Goal: Use online tool/utility

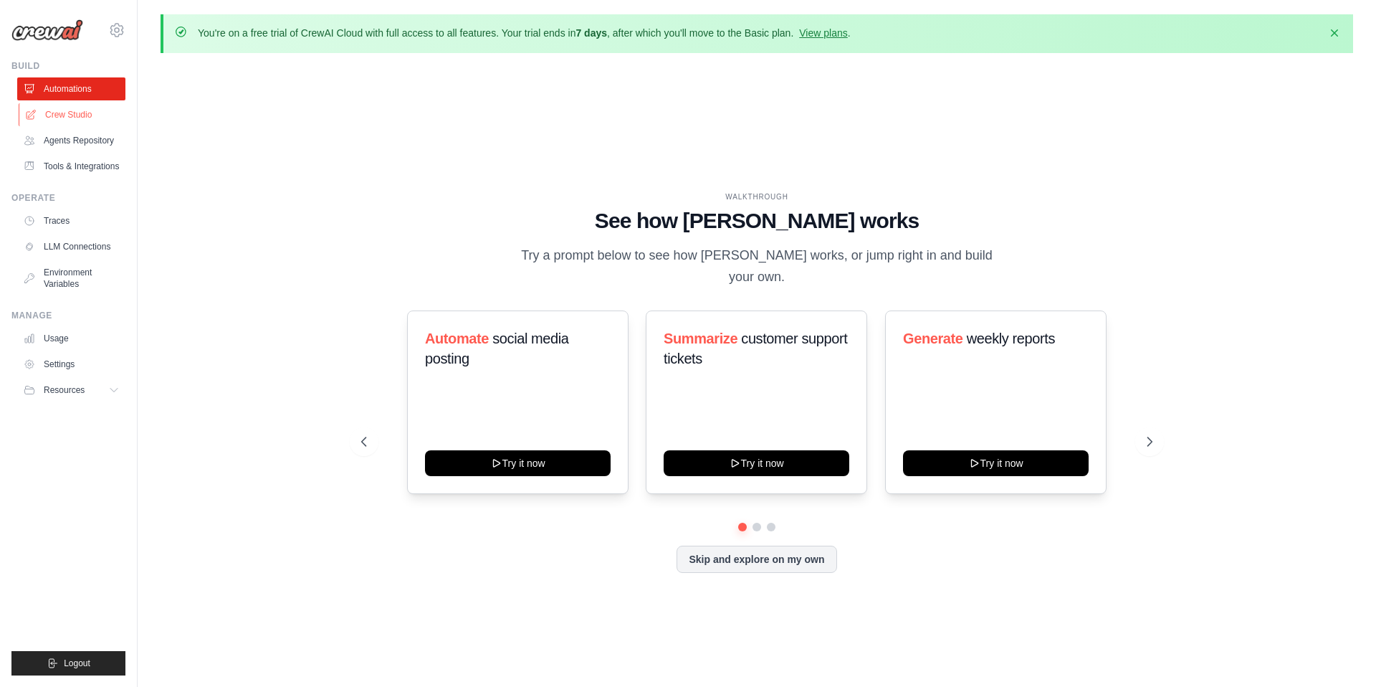
click at [75, 114] on link "Crew Studio" at bounding box center [73, 114] width 108 height 23
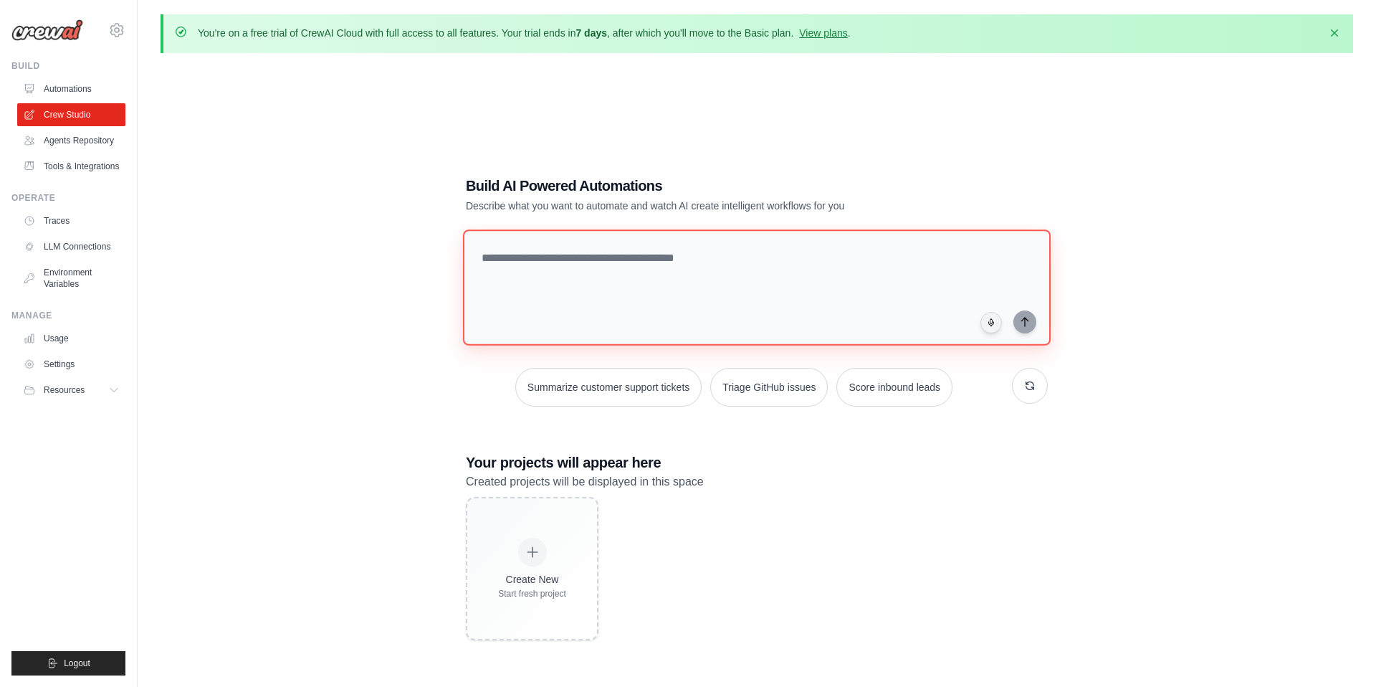
click at [677, 296] on textarea at bounding box center [757, 287] width 588 height 116
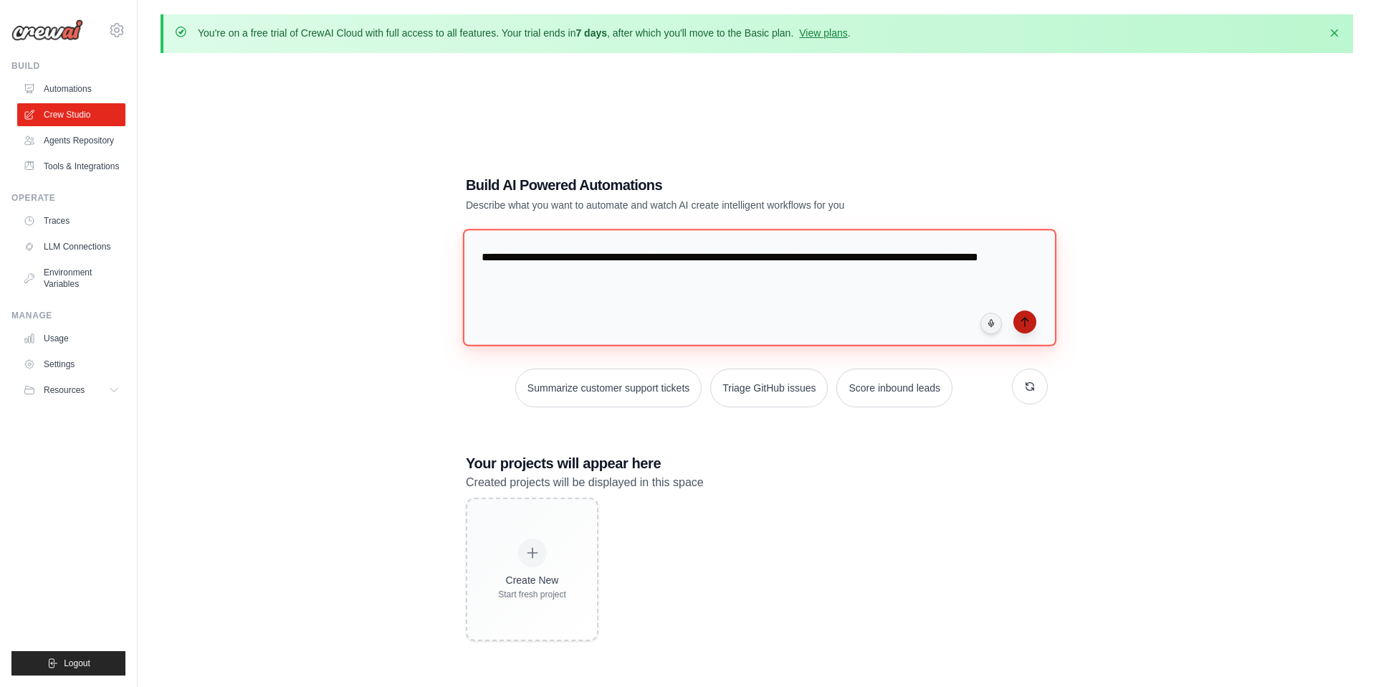
type textarea "**********"
click at [1025, 323] on icon "submit" at bounding box center [1025, 322] width 6 height 9
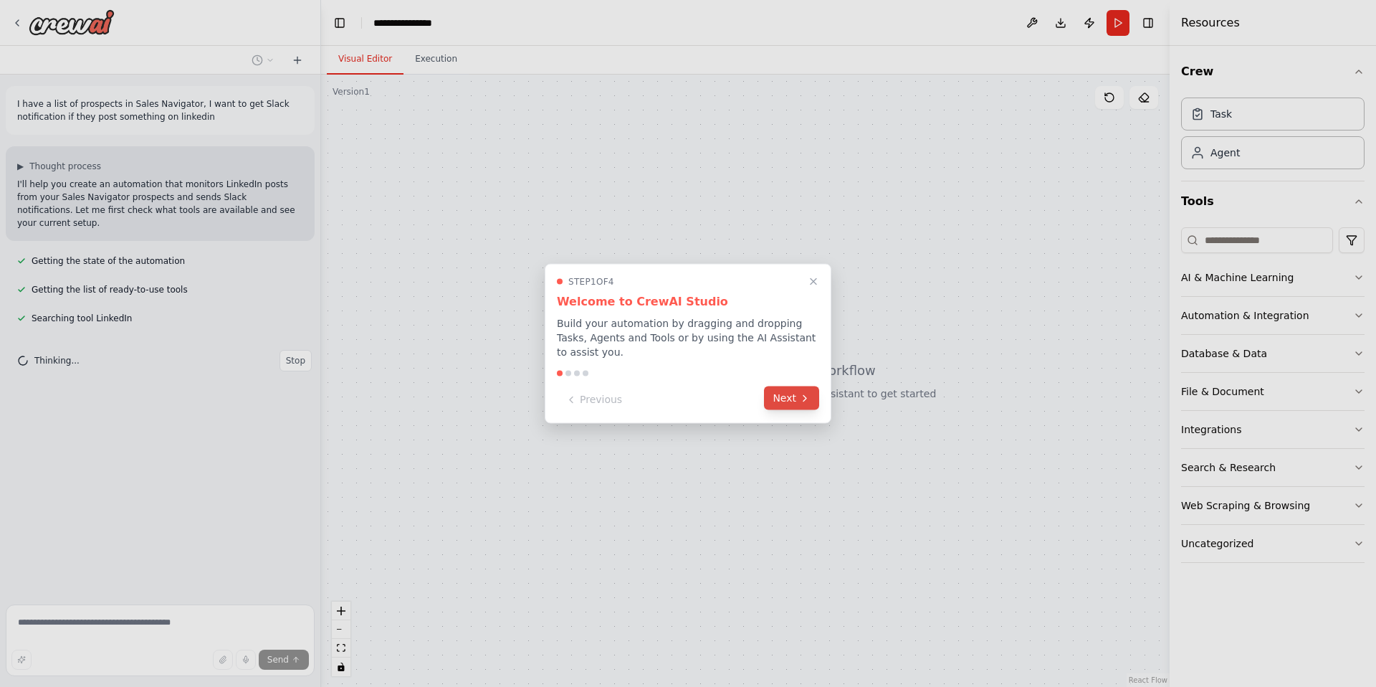
click at [787, 403] on button "Next" at bounding box center [791, 398] width 55 height 24
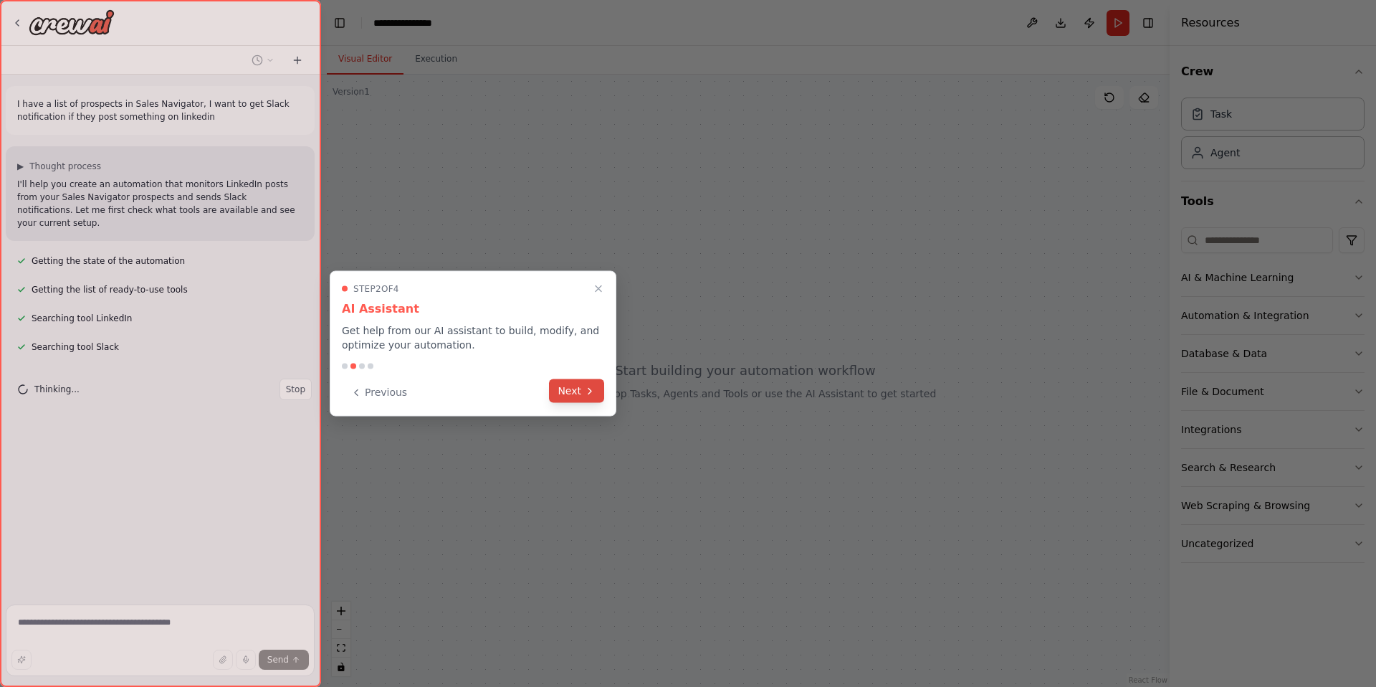
click at [582, 389] on button "Next" at bounding box center [576, 391] width 55 height 24
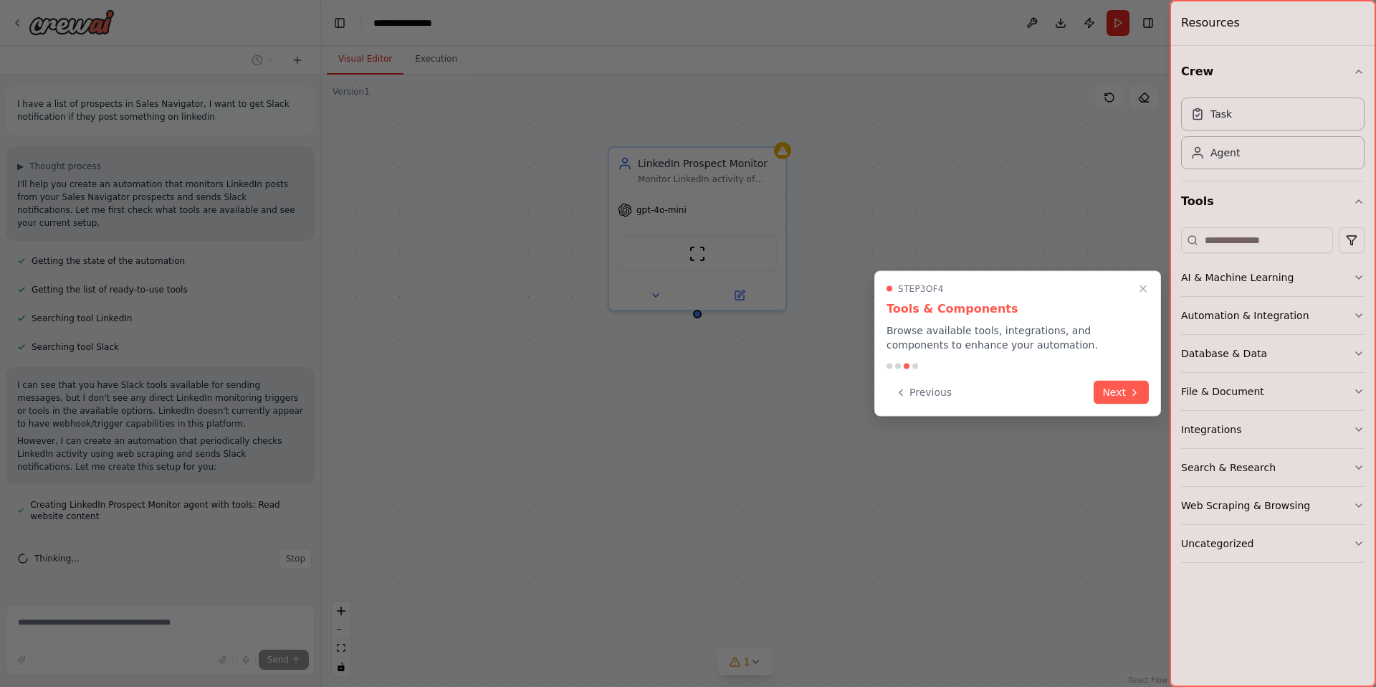
scroll to position [20, 0]
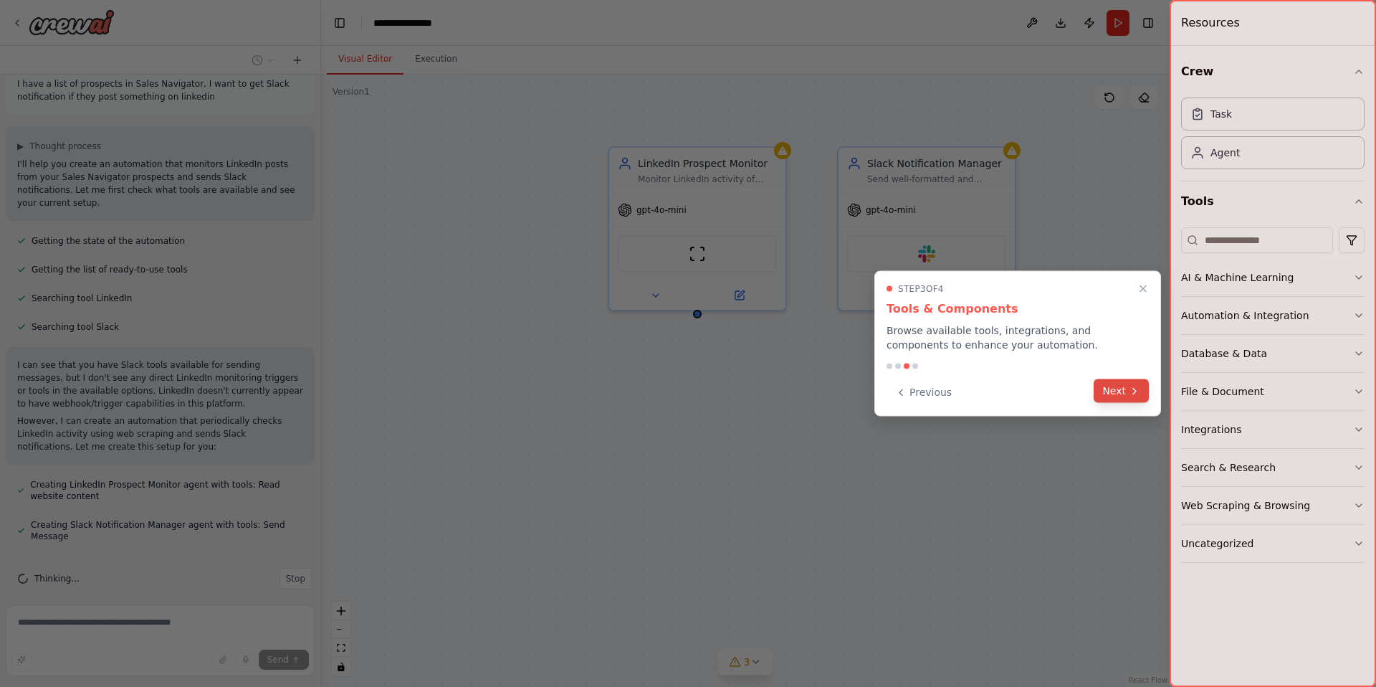
click at [1123, 395] on button "Next" at bounding box center [1121, 391] width 55 height 24
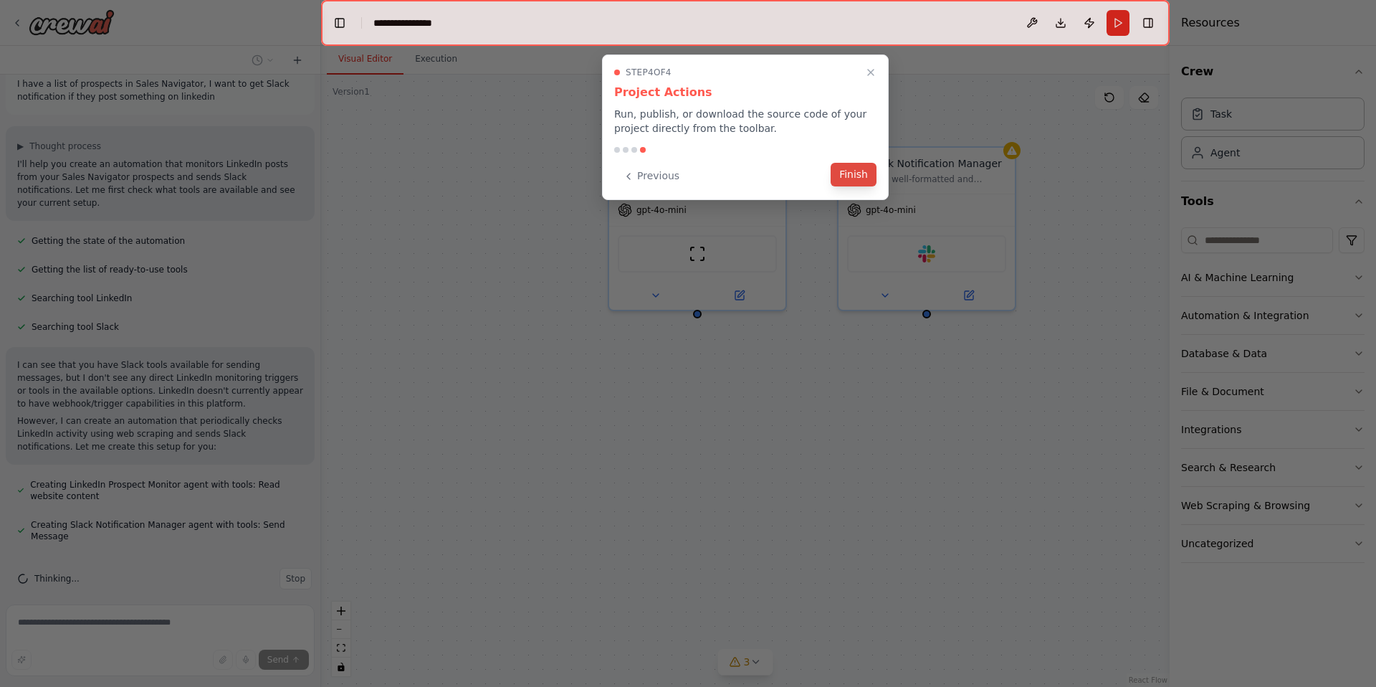
scroll to position [49, 0]
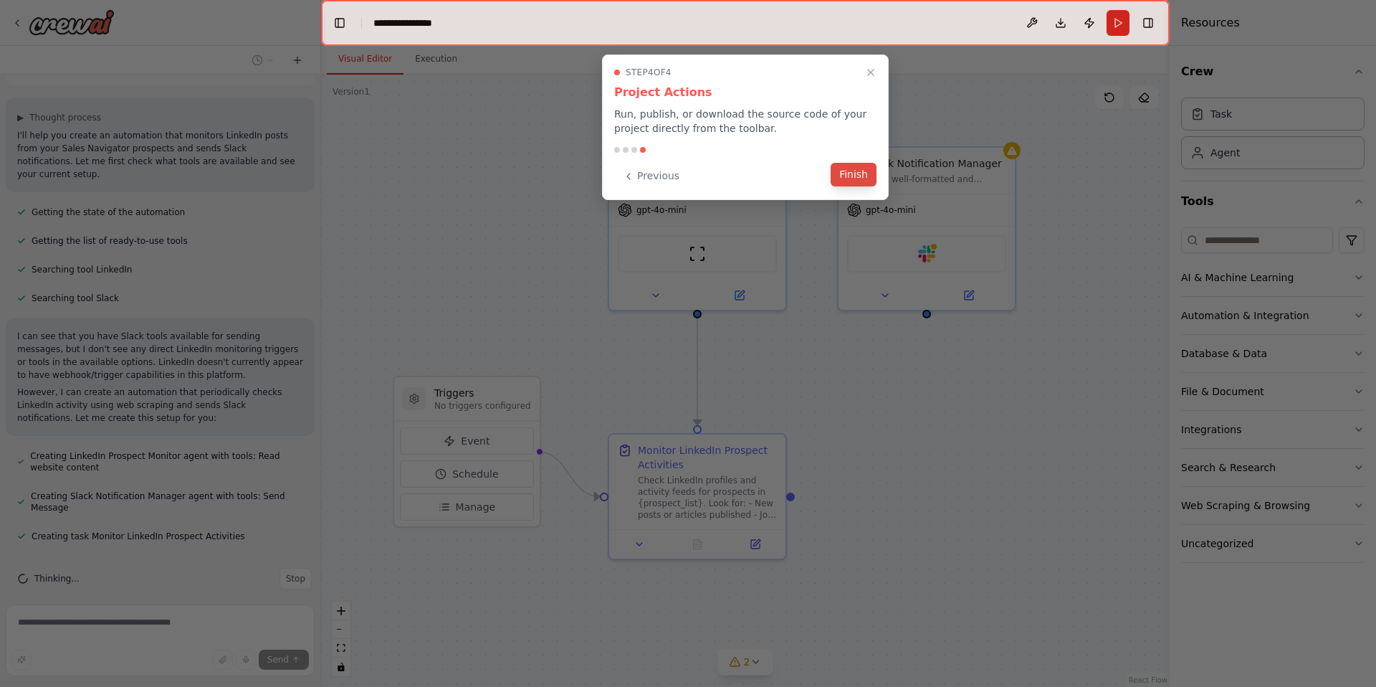
click at [842, 176] on button "Finish" at bounding box center [854, 175] width 46 height 24
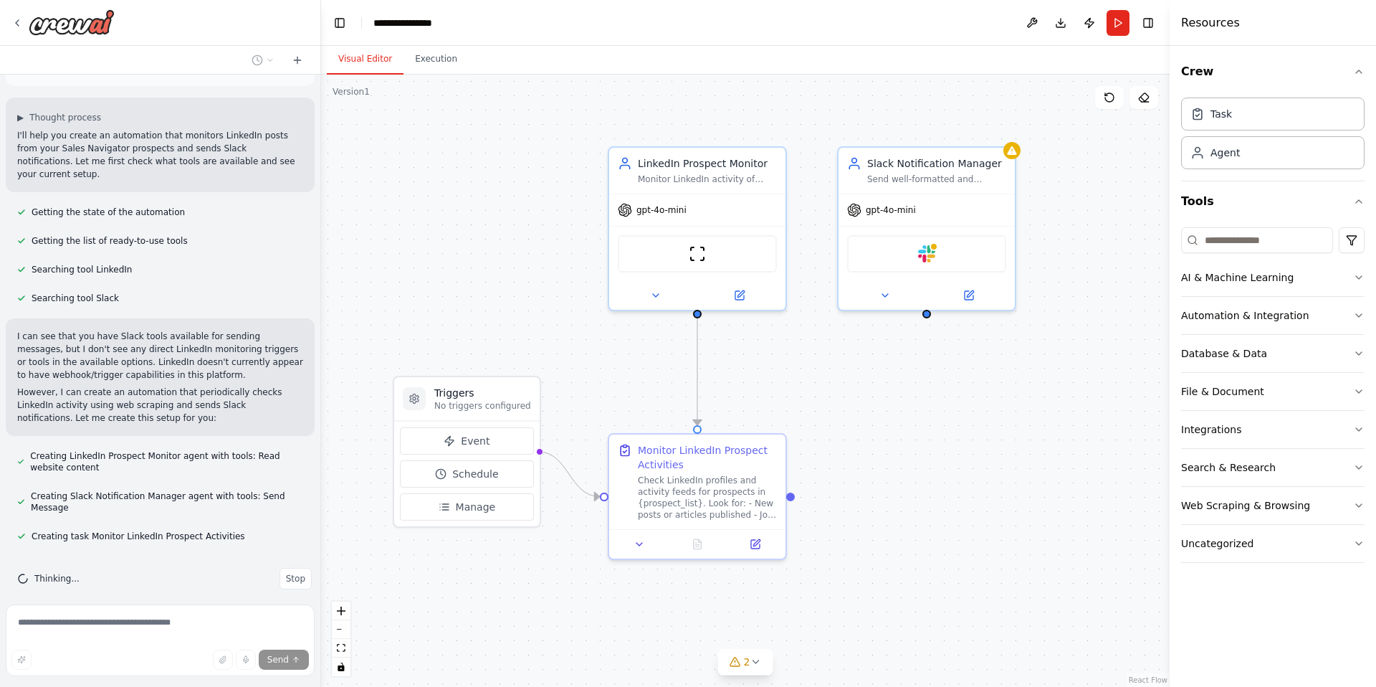
scroll to position [77, 0]
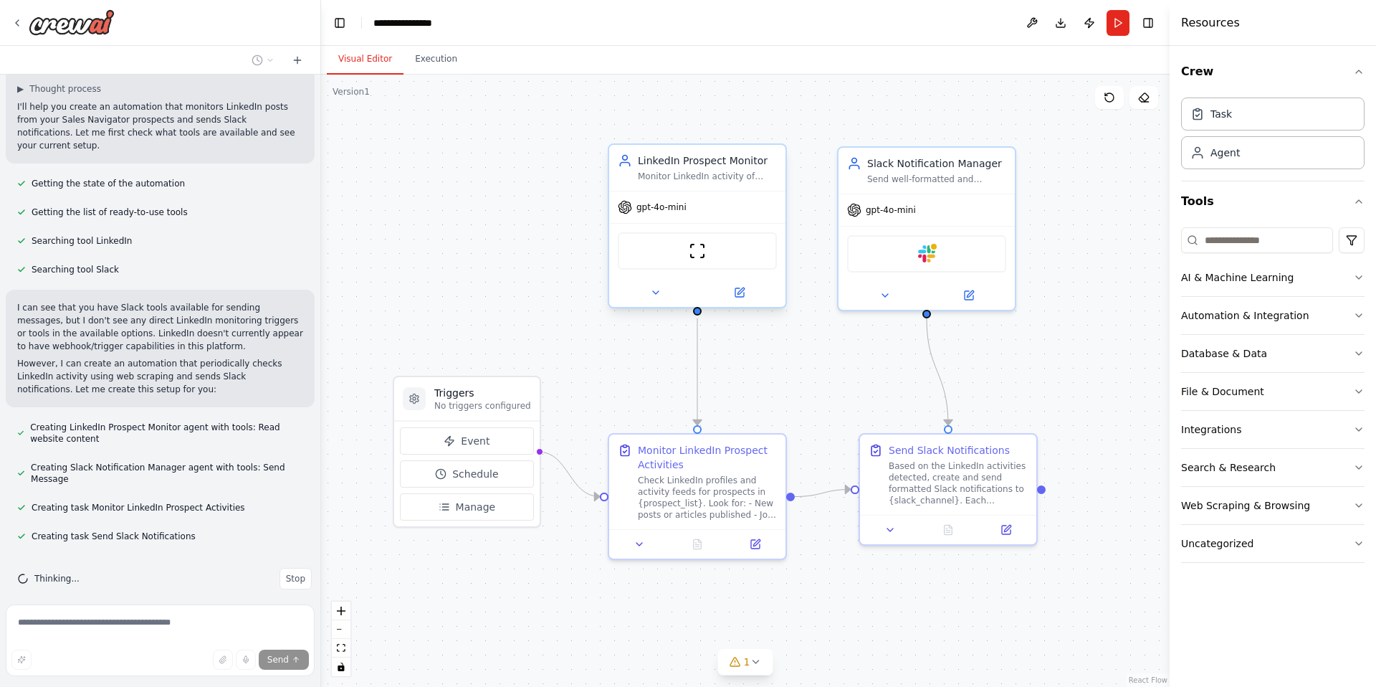
click at [667, 211] on span "gpt-4o-mini" at bounding box center [662, 206] width 50 height 11
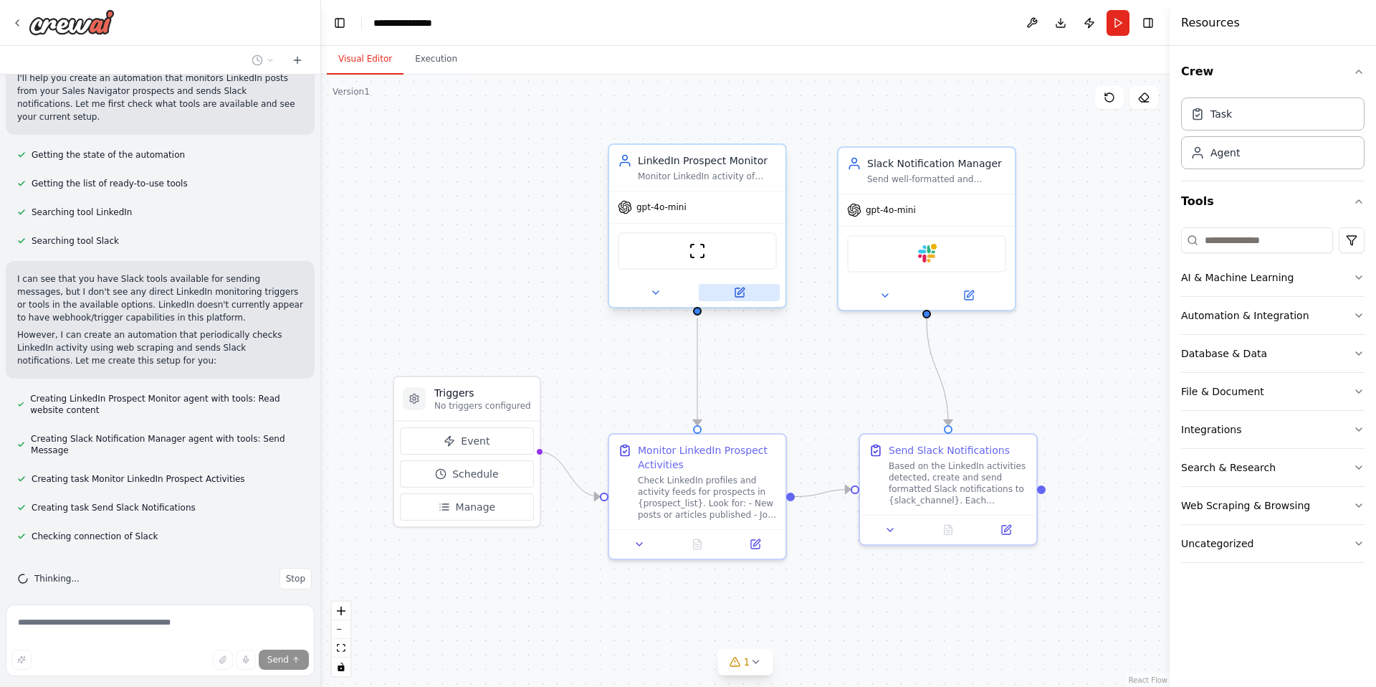
click at [743, 297] on icon at bounding box center [740, 292] width 9 height 9
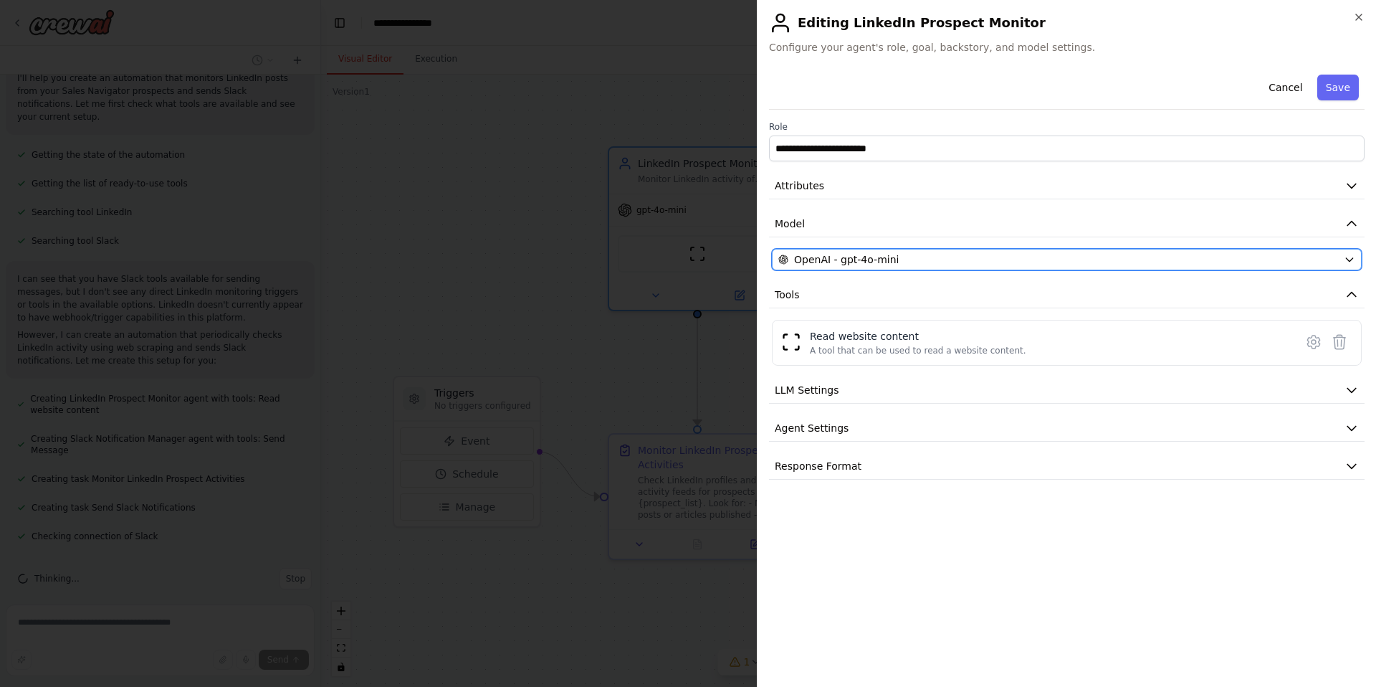
click at [953, 261] on div "OpenAI - gpt-4o-mini" at bounding box center [1059, 259] width 560 height 14
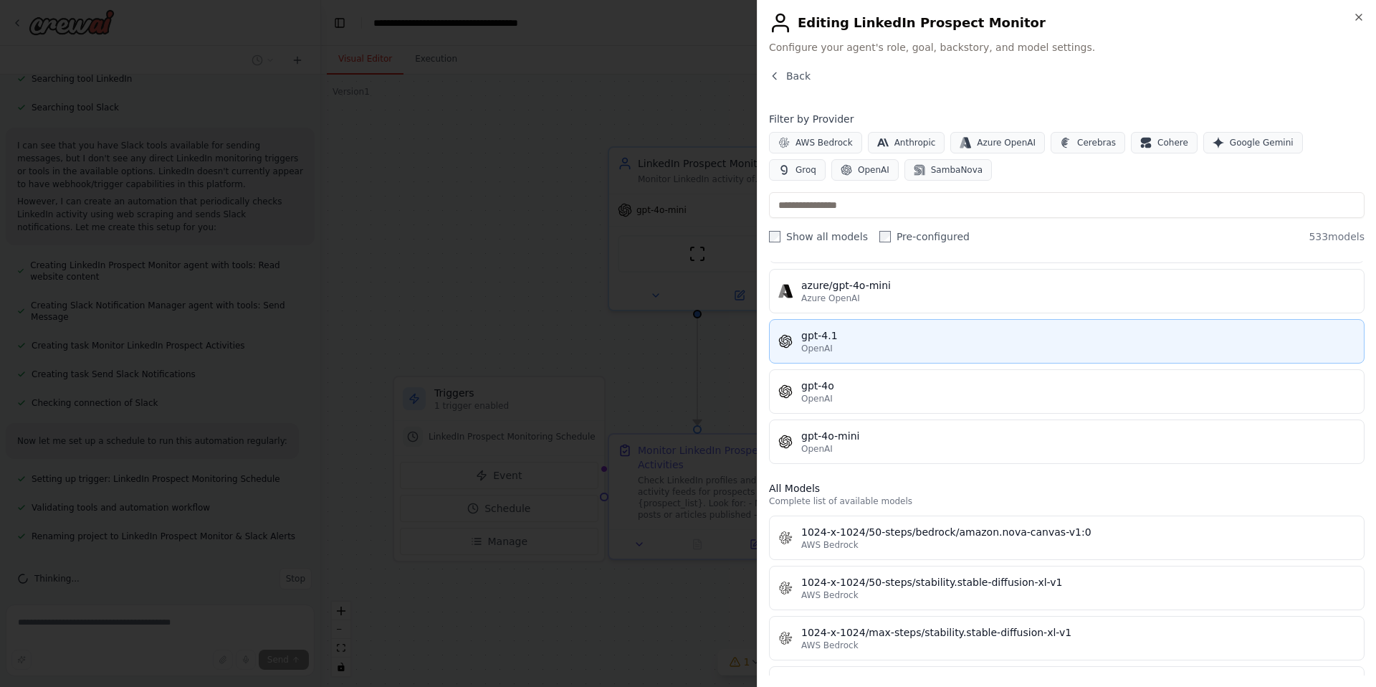
scroll to position [130, 0]
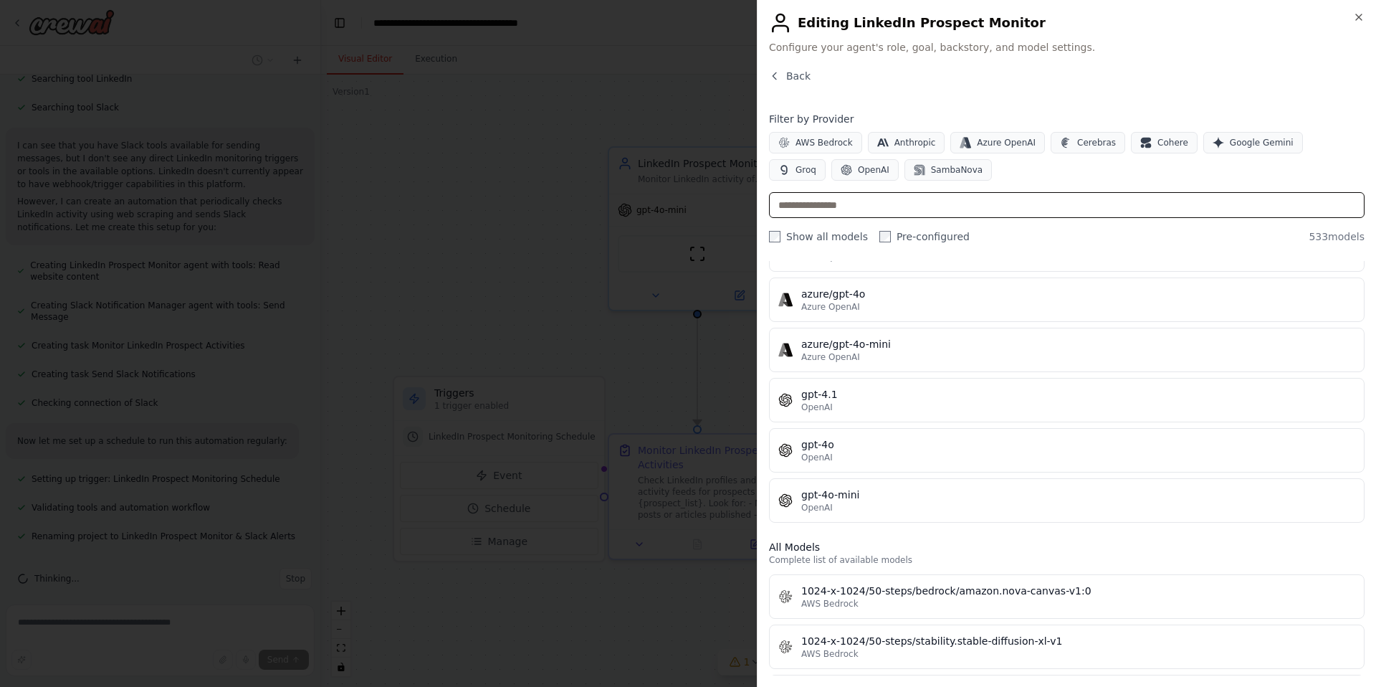
click at [957, 204] on input "text" at bounding box center [1067, 205] width 596 height 26
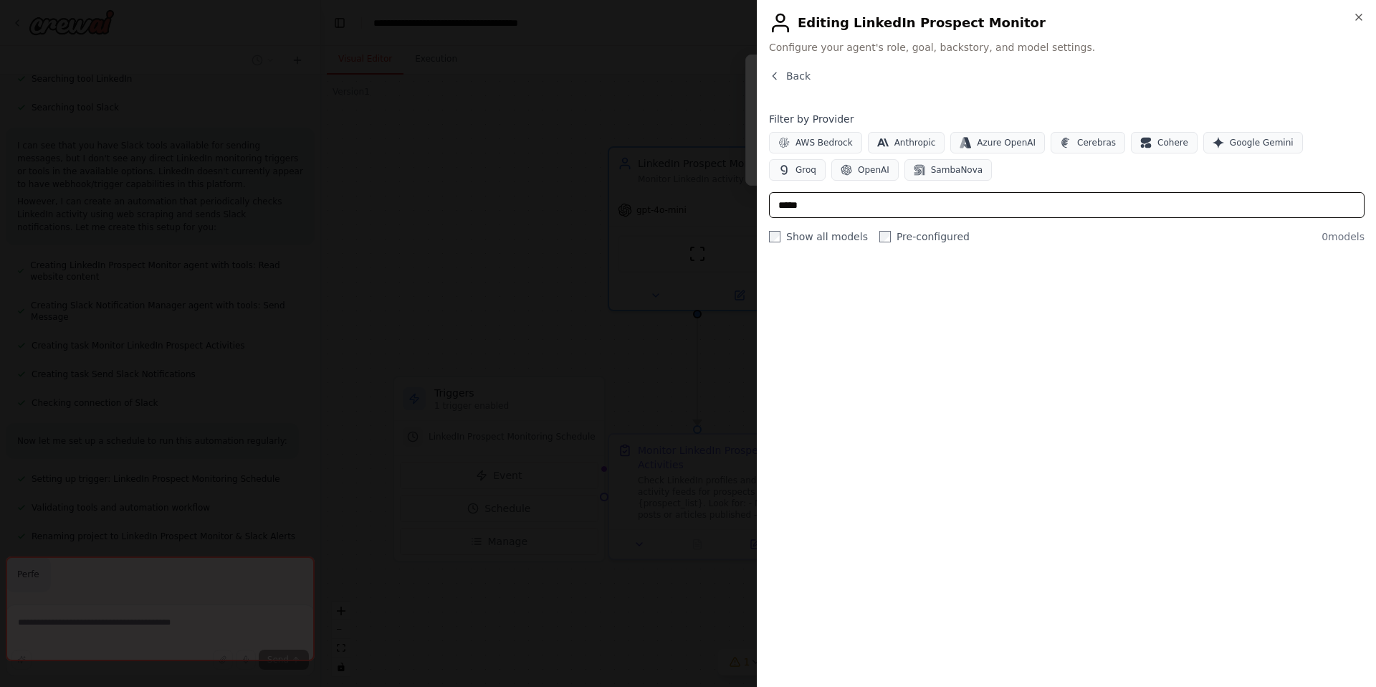
scroll to position [274, 0]
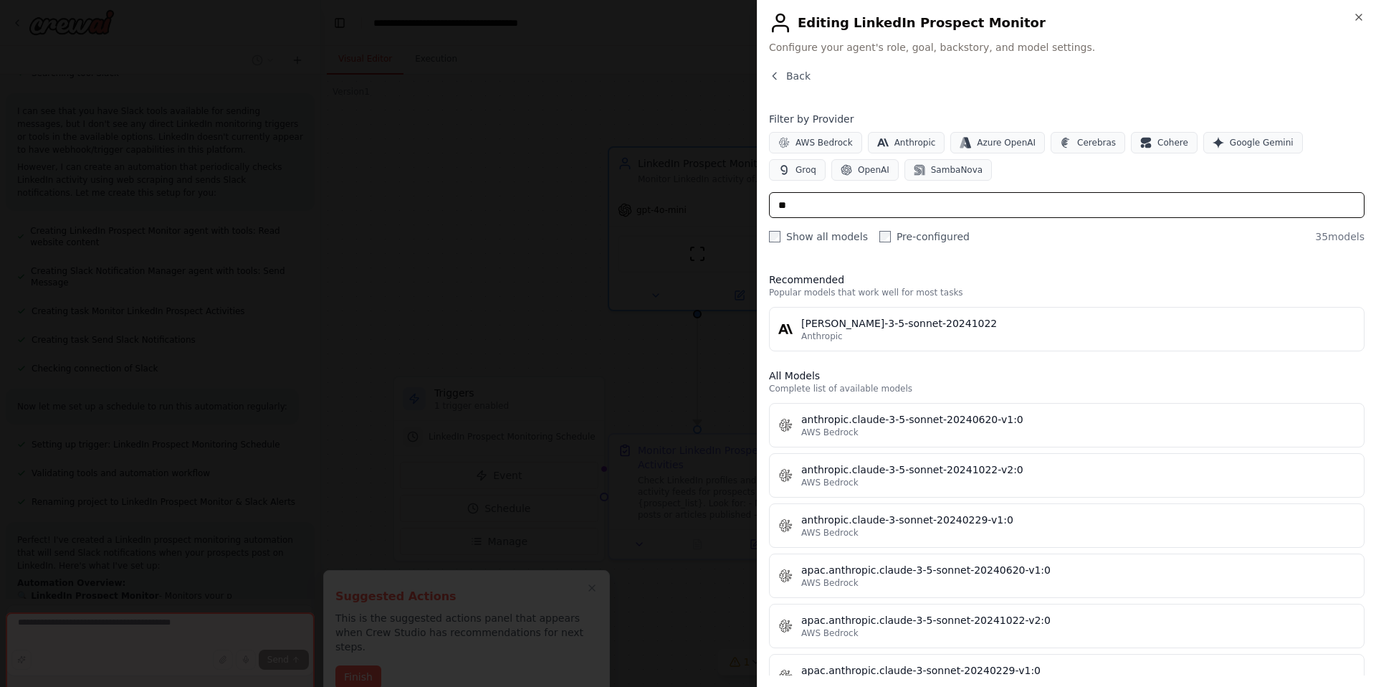
type input "*"
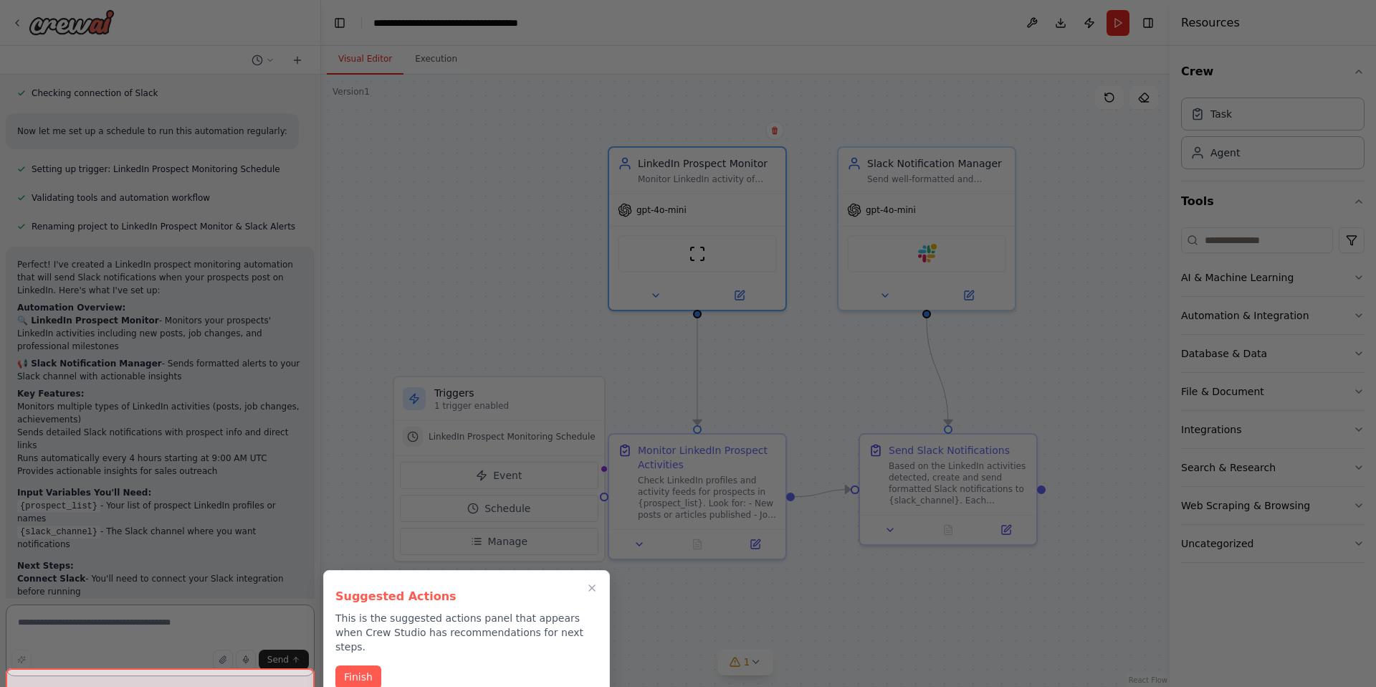
scroll to position [734, 0]
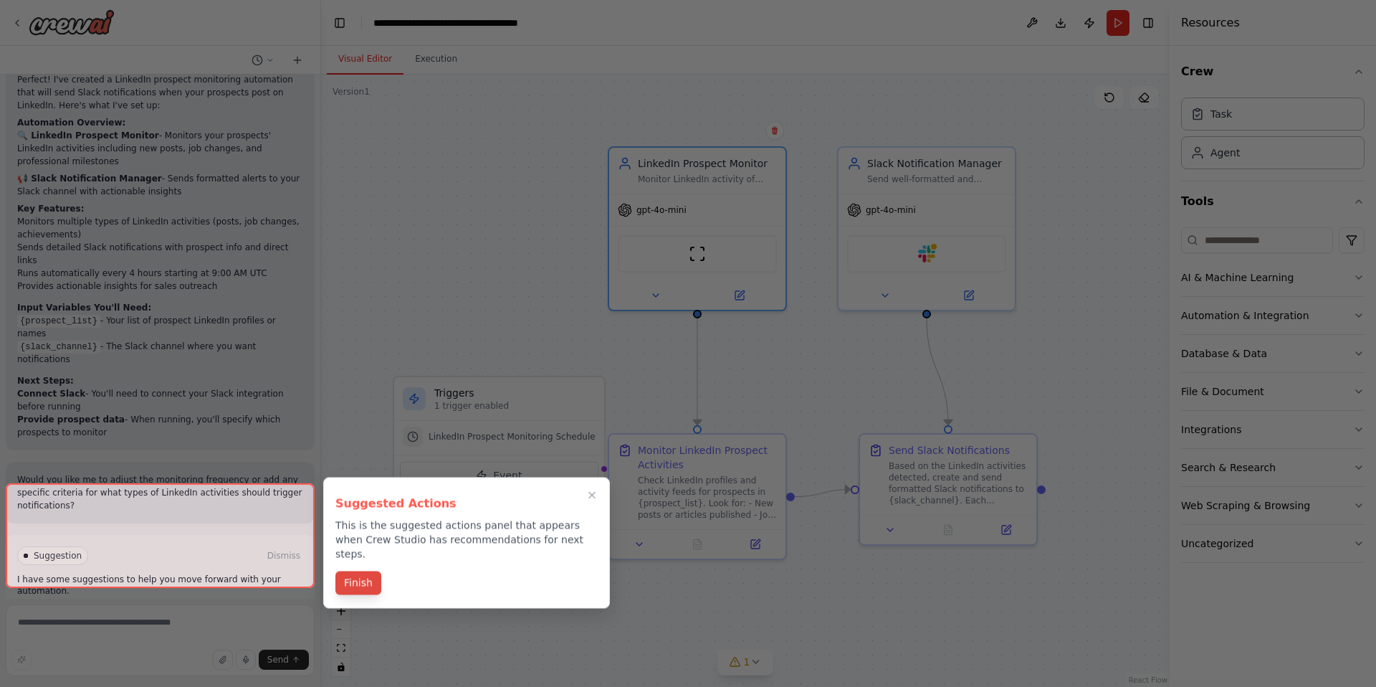
click at [356, 571] on button "Finish" at bounding box center [358, 583] width 46 height 24
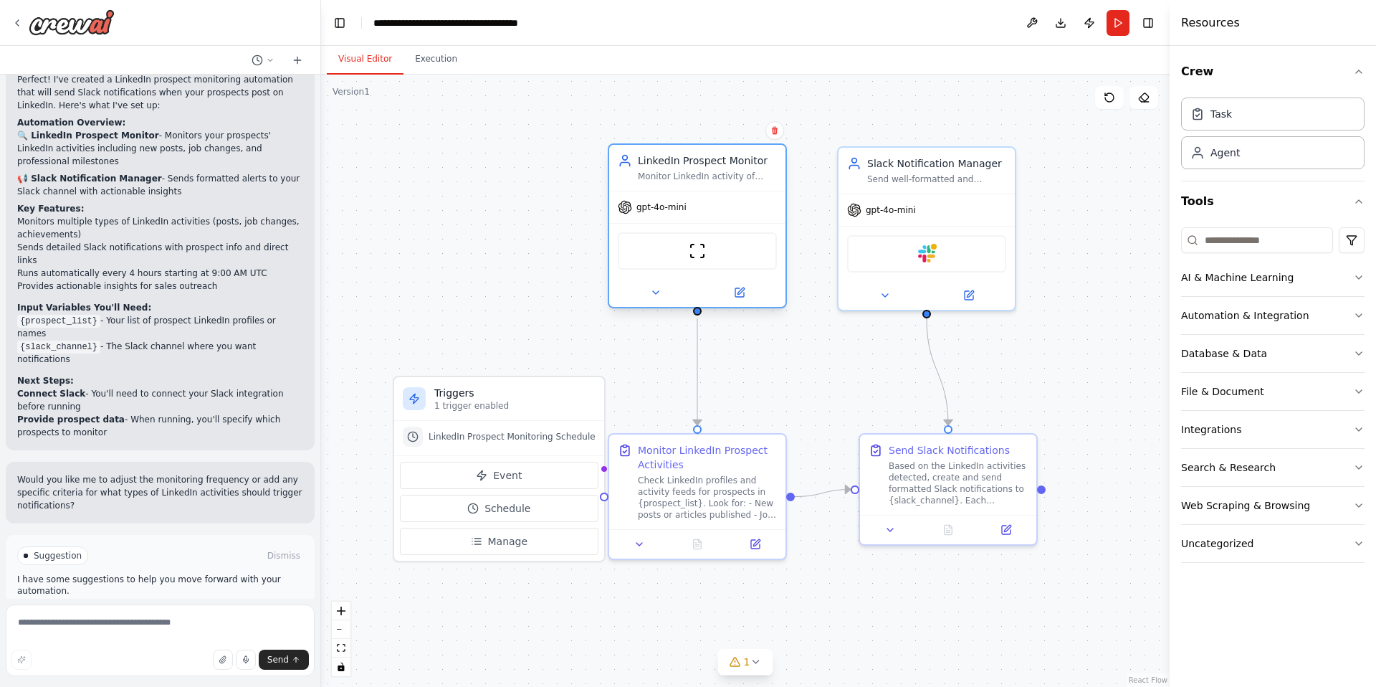
click at [690, 213] on div "gpt-4o-mini" at bounding box center [697, 207] width 176 height 32
click at [733, 303] on div at bounding box center [697, 292] width 176 height 29
click at [738, 290] on icon at bounding box center [740, 292] width 9 height 9
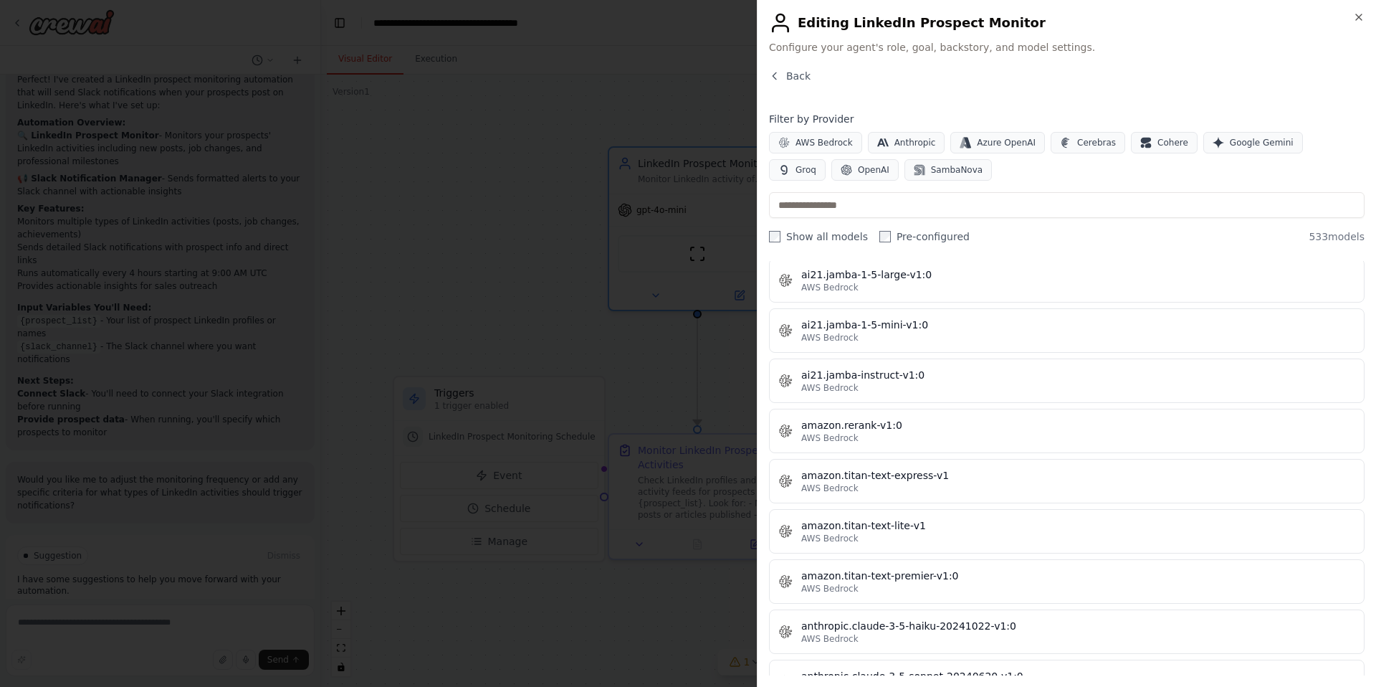
scroll to position [0, 0]
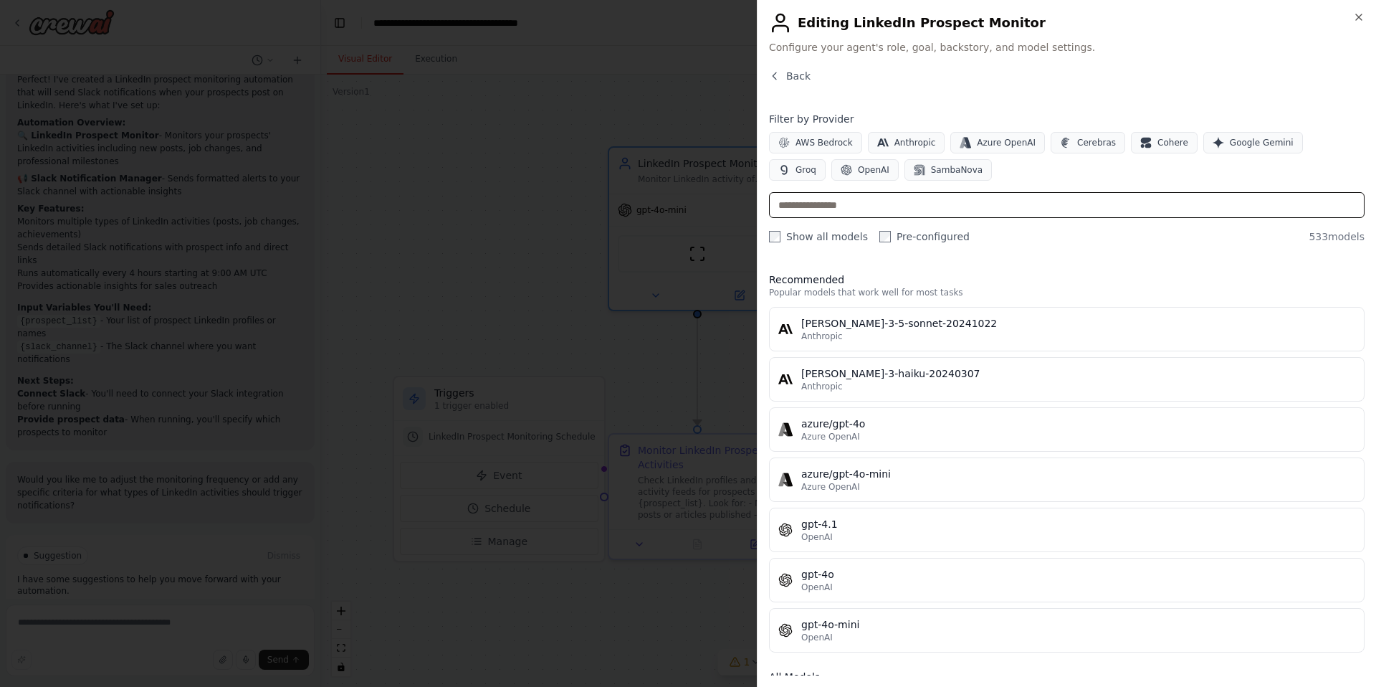
click at [840, 199] on input "text" at bounding box center [1067, 205] width 596 height 26
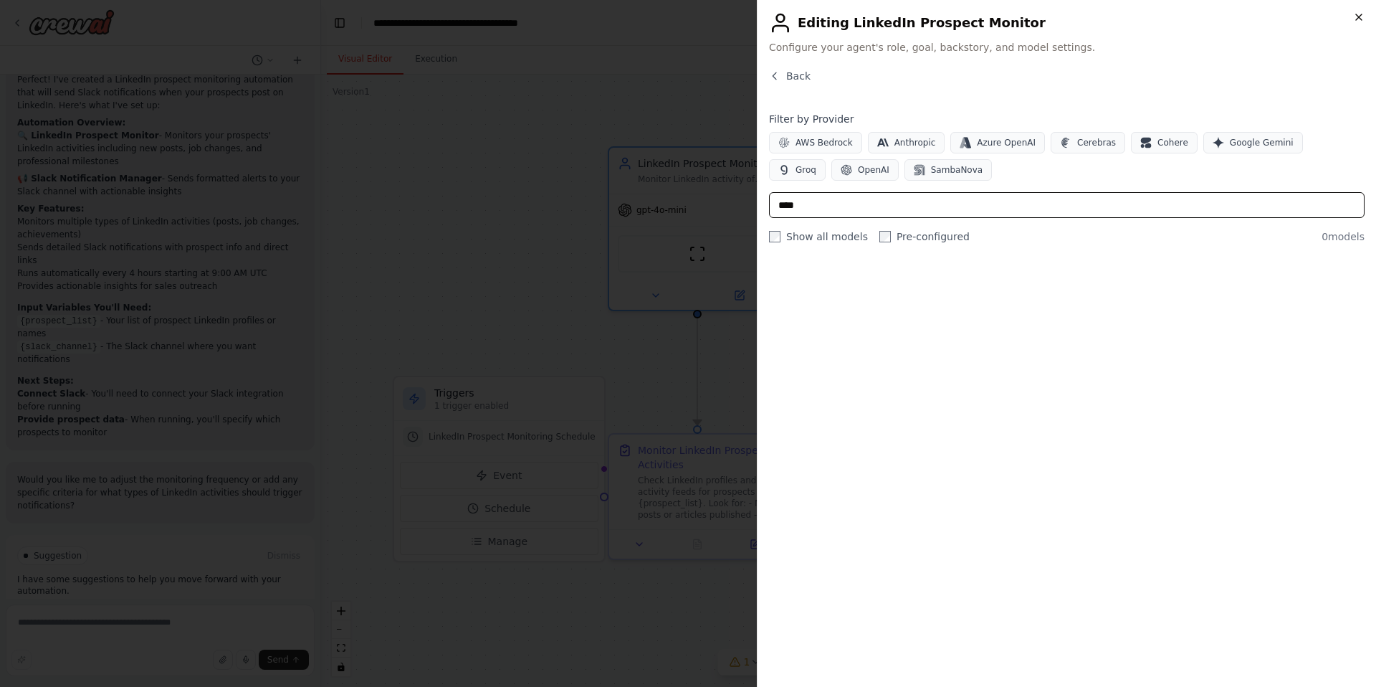
type input "****"
click at [1359, 14] on icon "button" at bounding box center [1358, 16] width 11 height 11
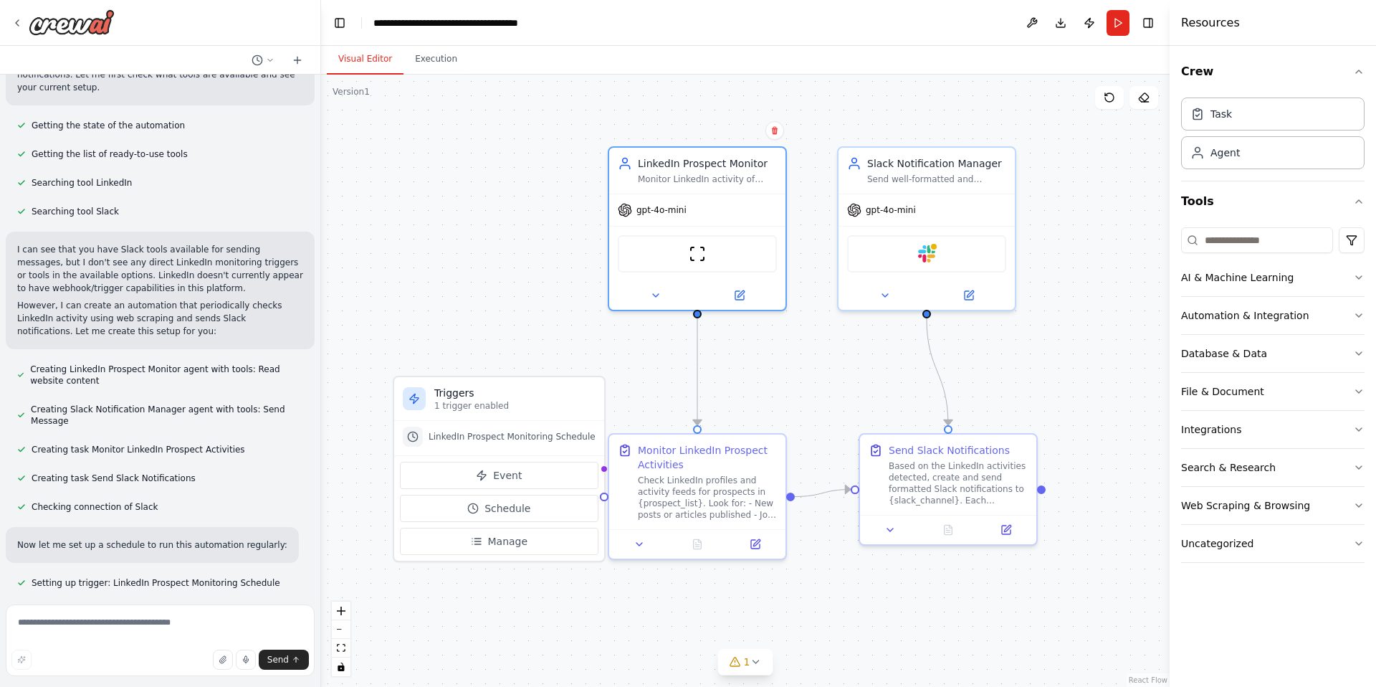
scroll to position [136, 0]
